Goal: Navigation & Orientation: Find specific page/section

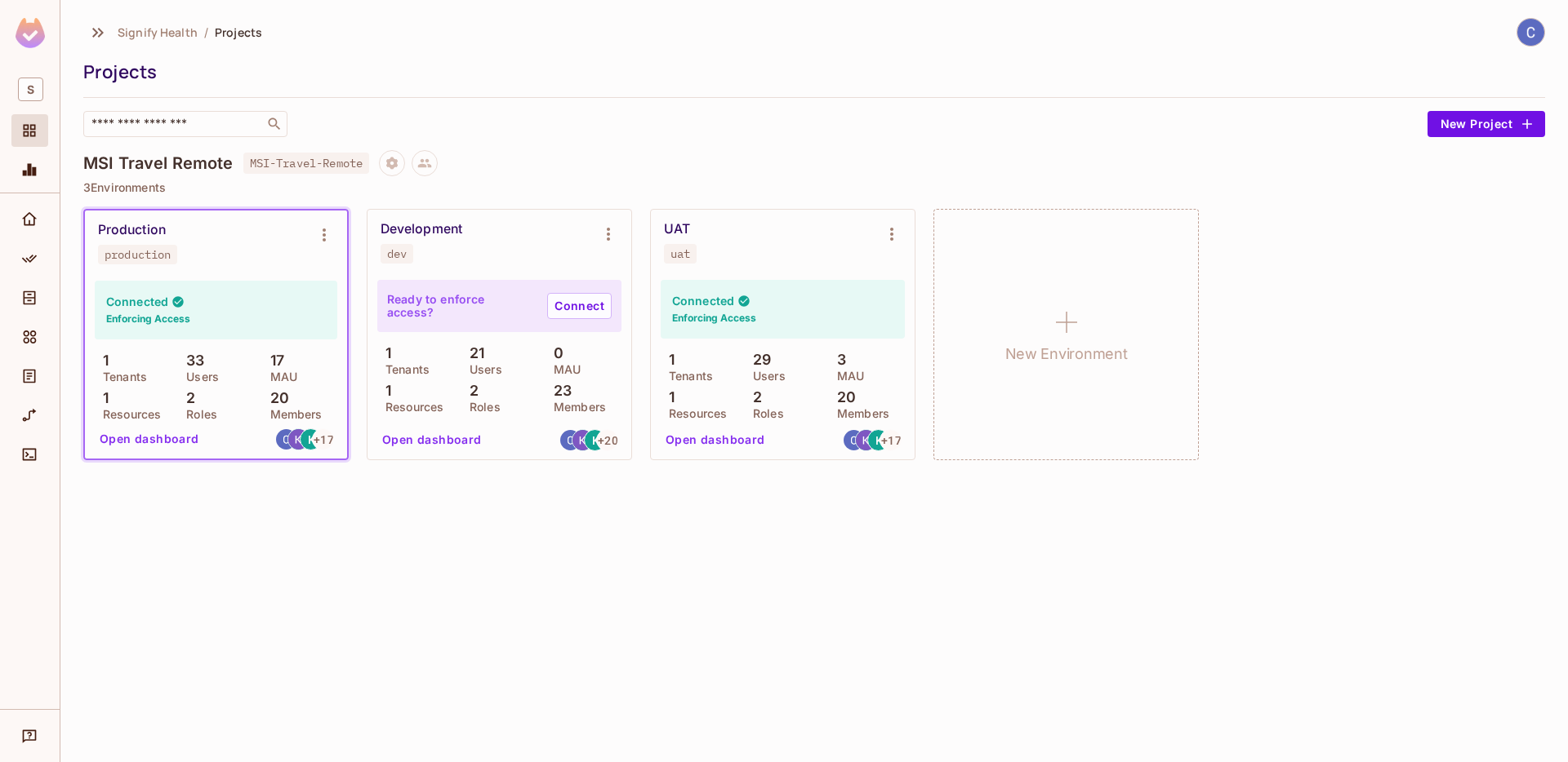
click at [329, 164] on span "MSI-Travel-Remote" at bounding box center [307, 164] width 127 height 22
click at [147, 172] on h4 "MSI Travel Remote" at bounding box center [158, 164] width 150 height 20
click at [28, 227] on icon "Home" at bounding box center [30, 219] width 16 height 16
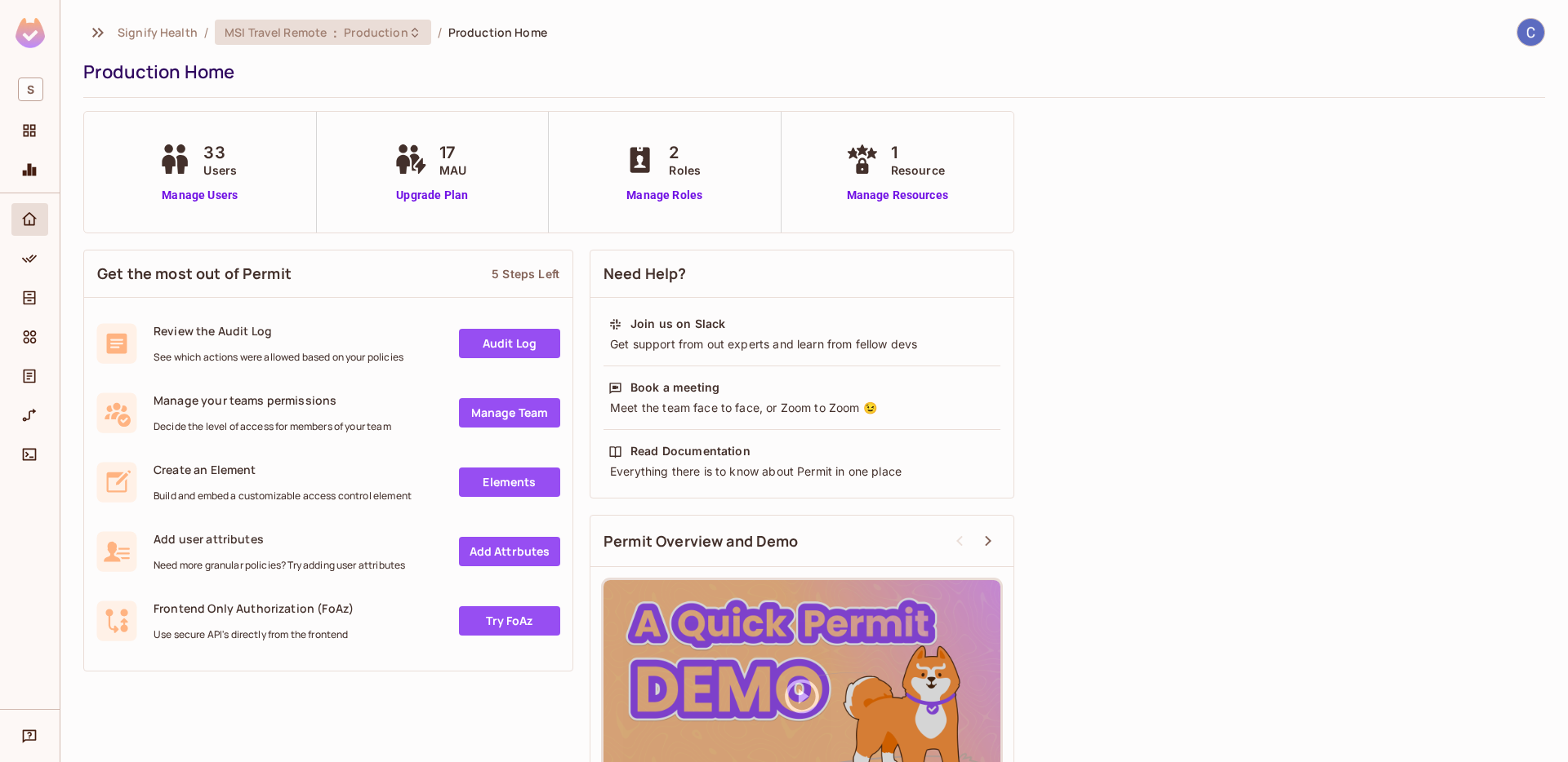
click at [366, 43] on div "MSI Travel Remote : Production" at bounding box center [323, 32] width 217 height 25
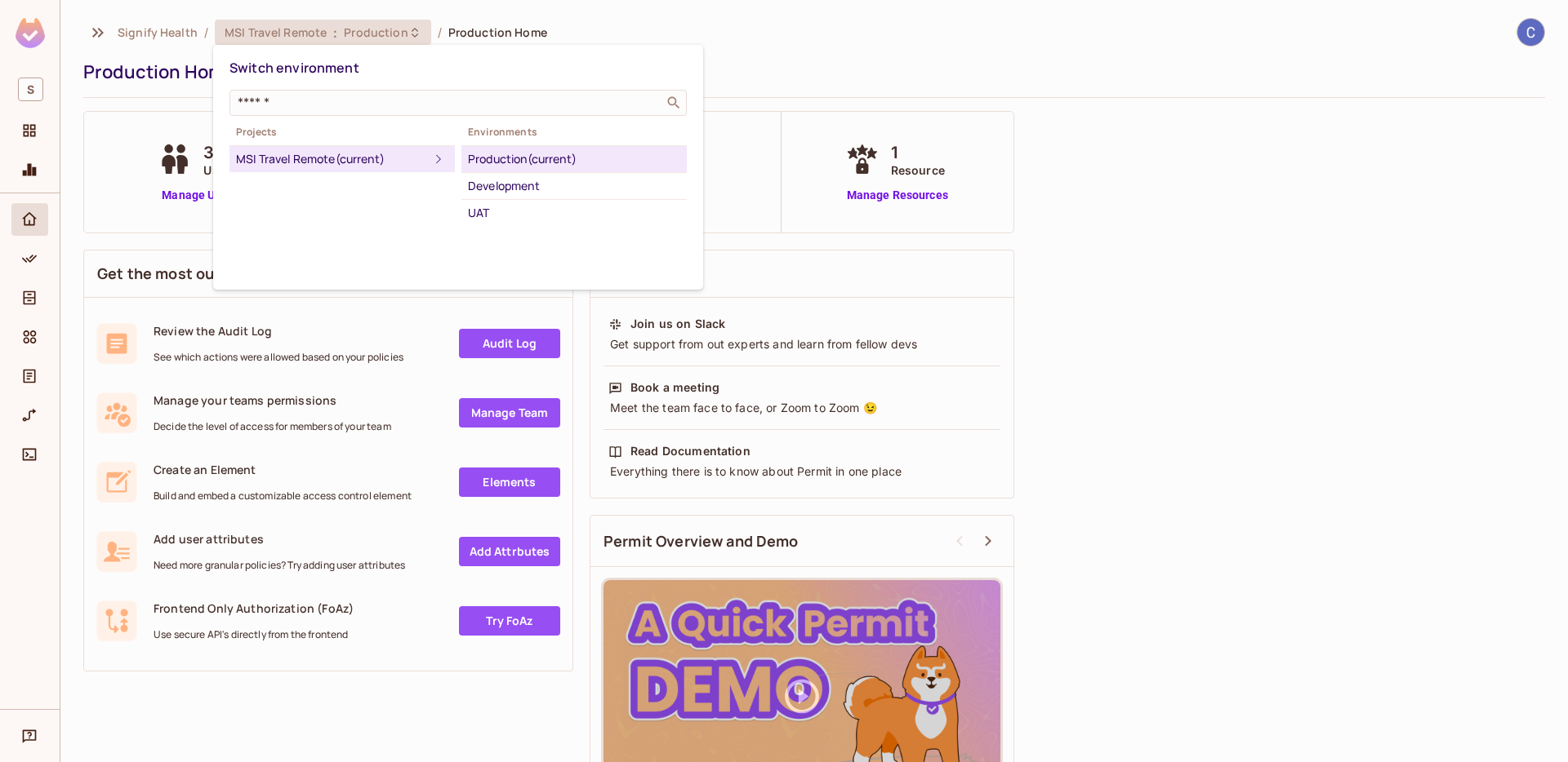
click at [664, 38] on div at bounding box center [784, 381] width 1568 height 762
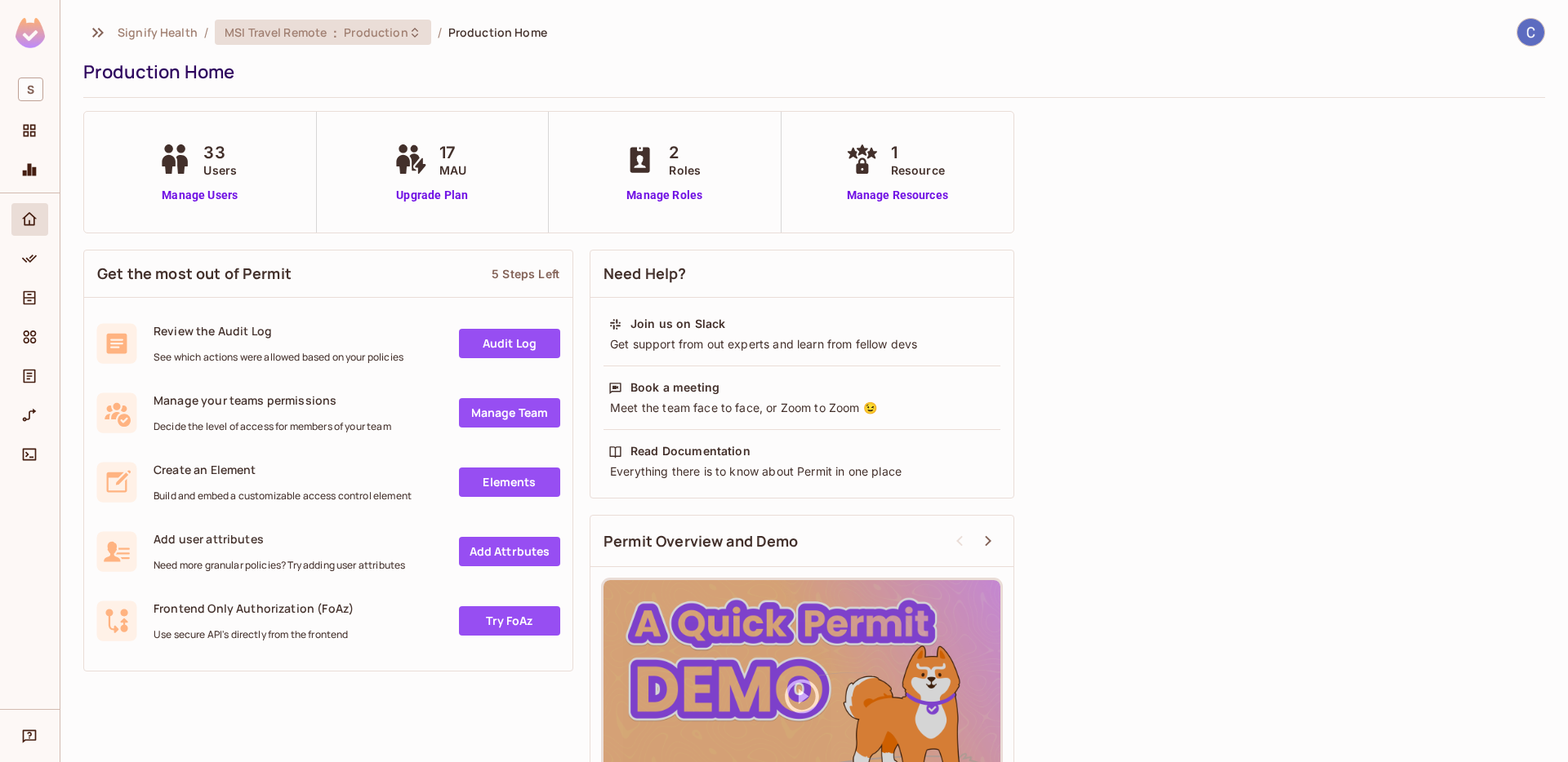
click at [350, 31] on span "Production" at bounding box center [375, 31] width 64 height 15
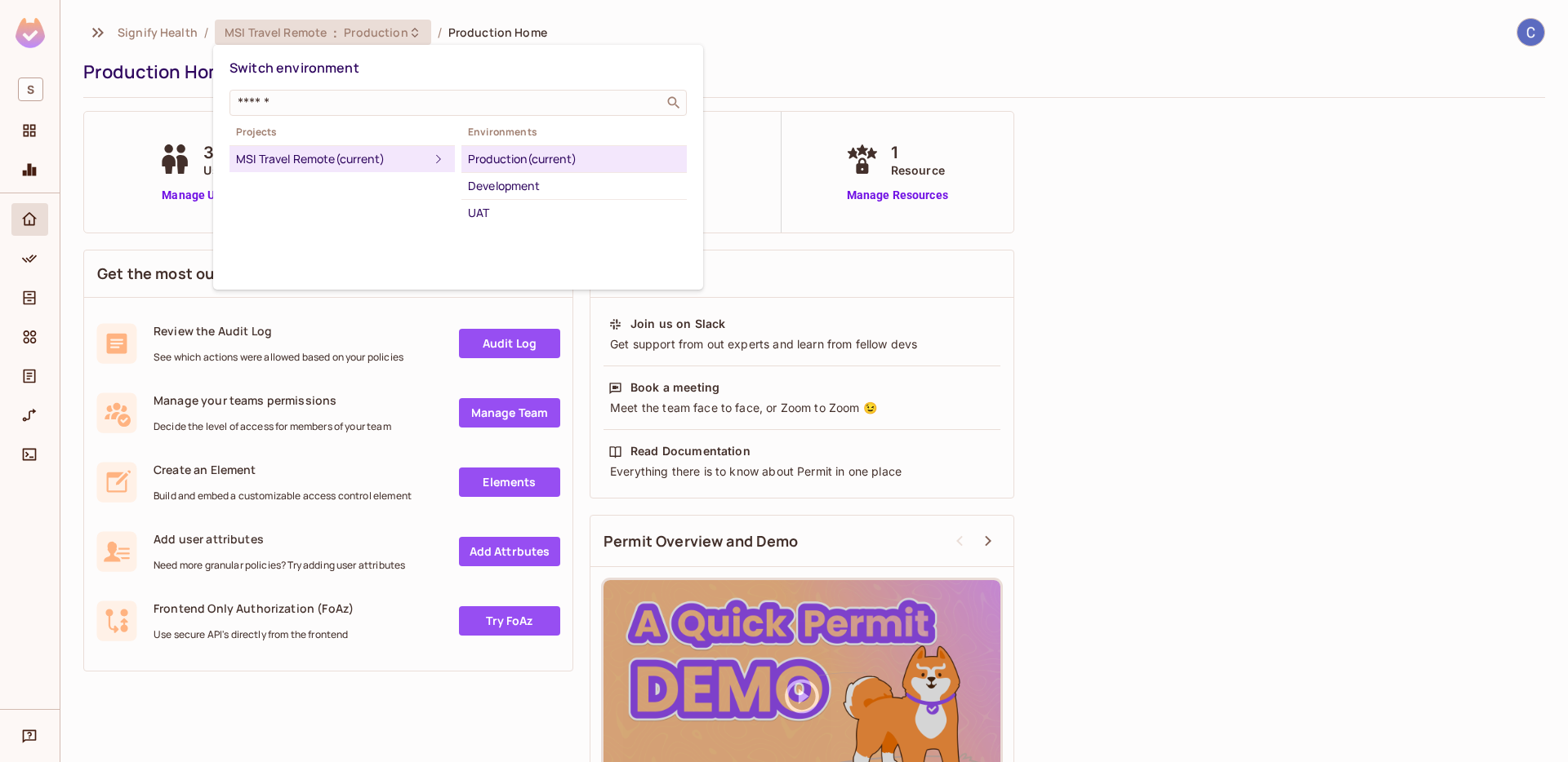
click at [27, 120] on div at bounding box center [784, 381] width 1568 height 762
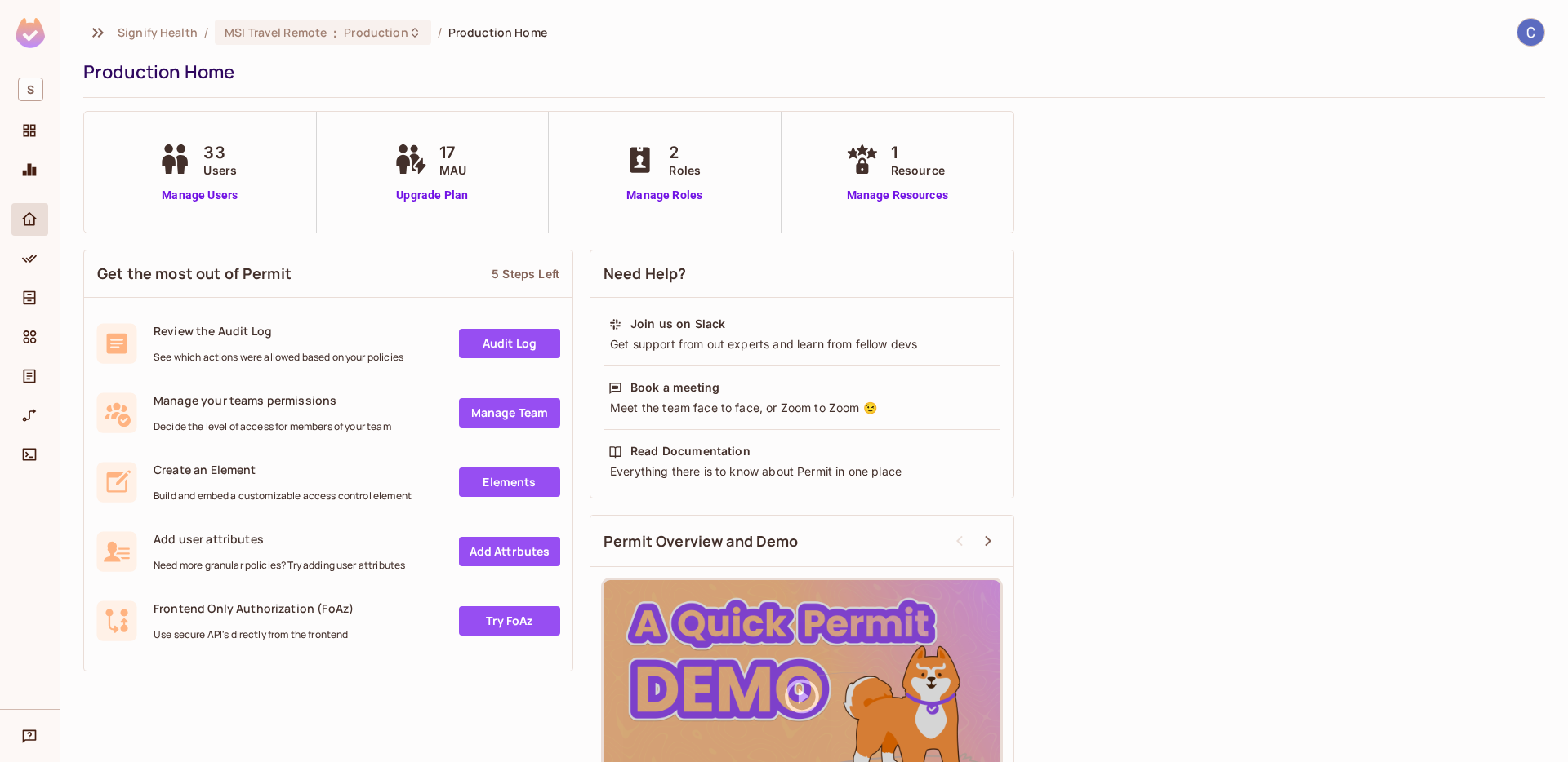
click at [33, 130] on icon "Projects" at bounding box center [30, 130] width 16 height 16
